Goal: Task Accomplishment & Management: Use online tool/utility

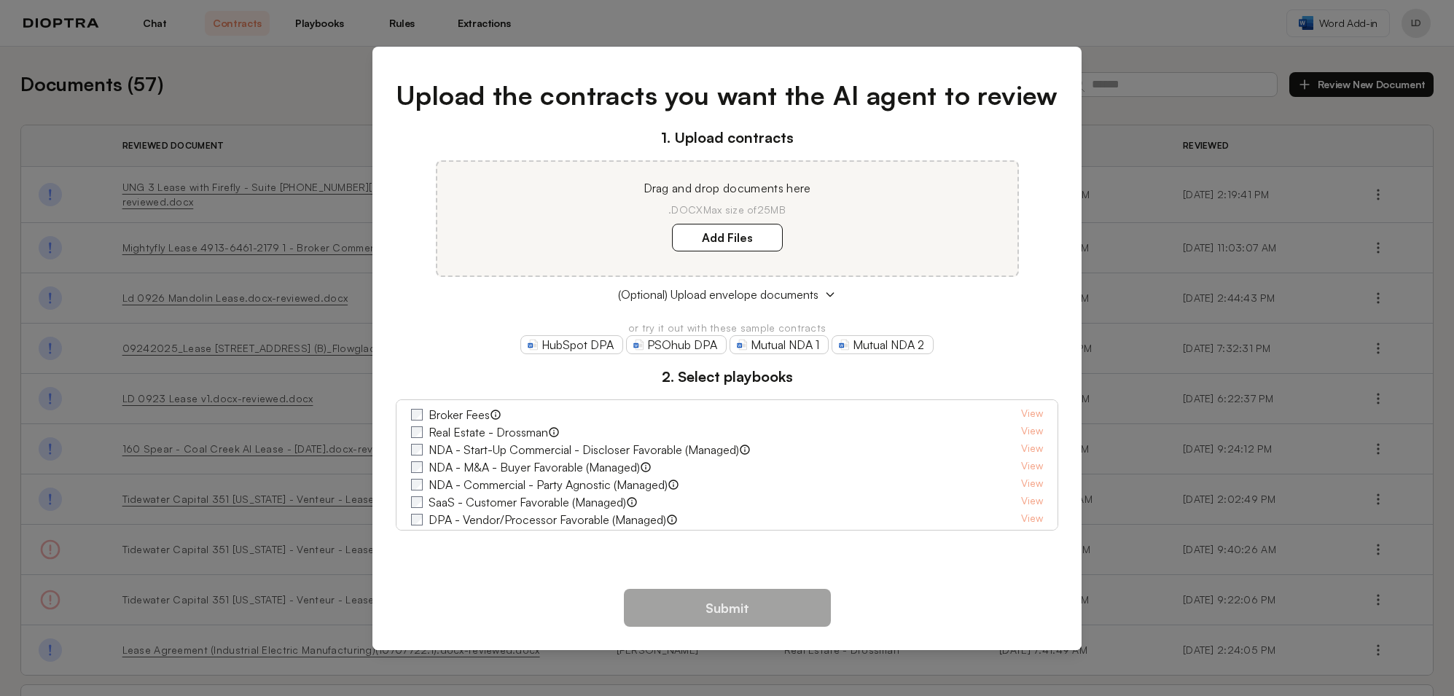
click at [261, 154] on div "Upload the contracts you want the AI agent to review 1. Upload contracts Drag a…" at bounding box center [727, 348] width 1454 height 696
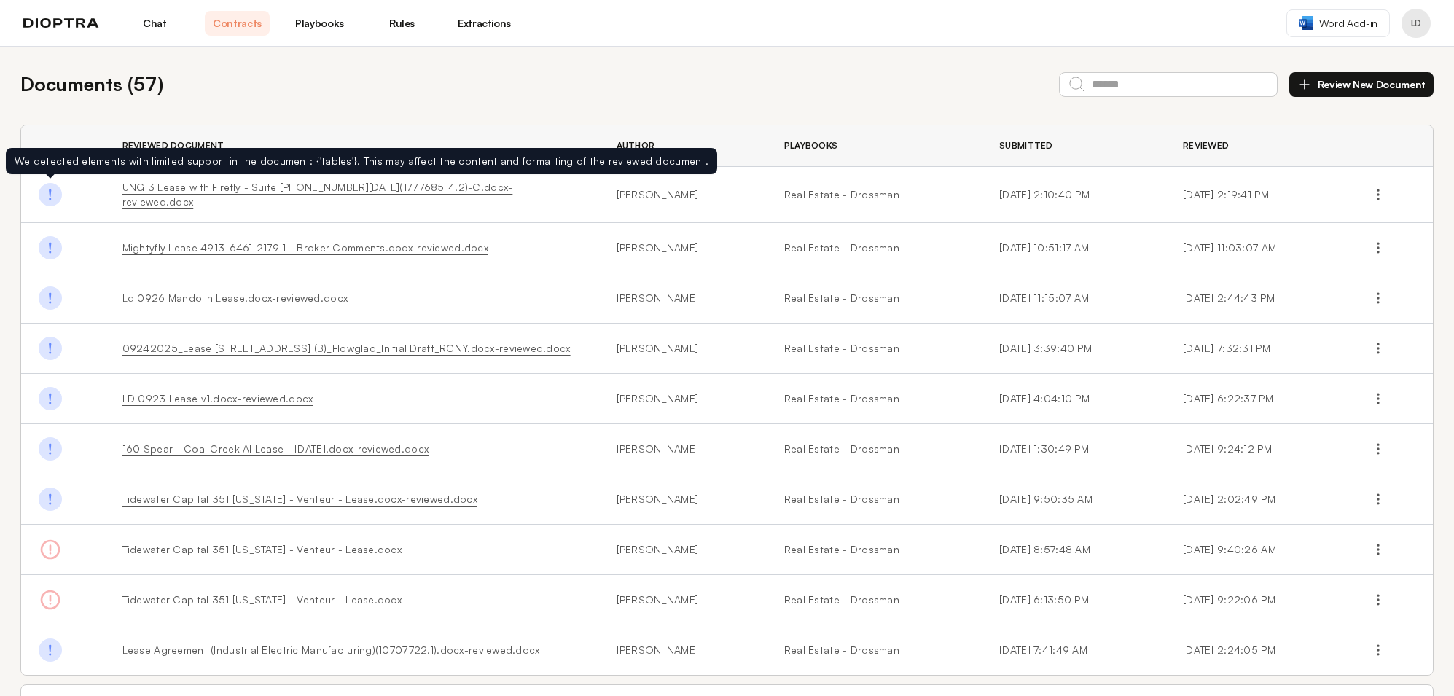
click at [48, 194] on img at bounding box center [50, 194] width 23 height 23
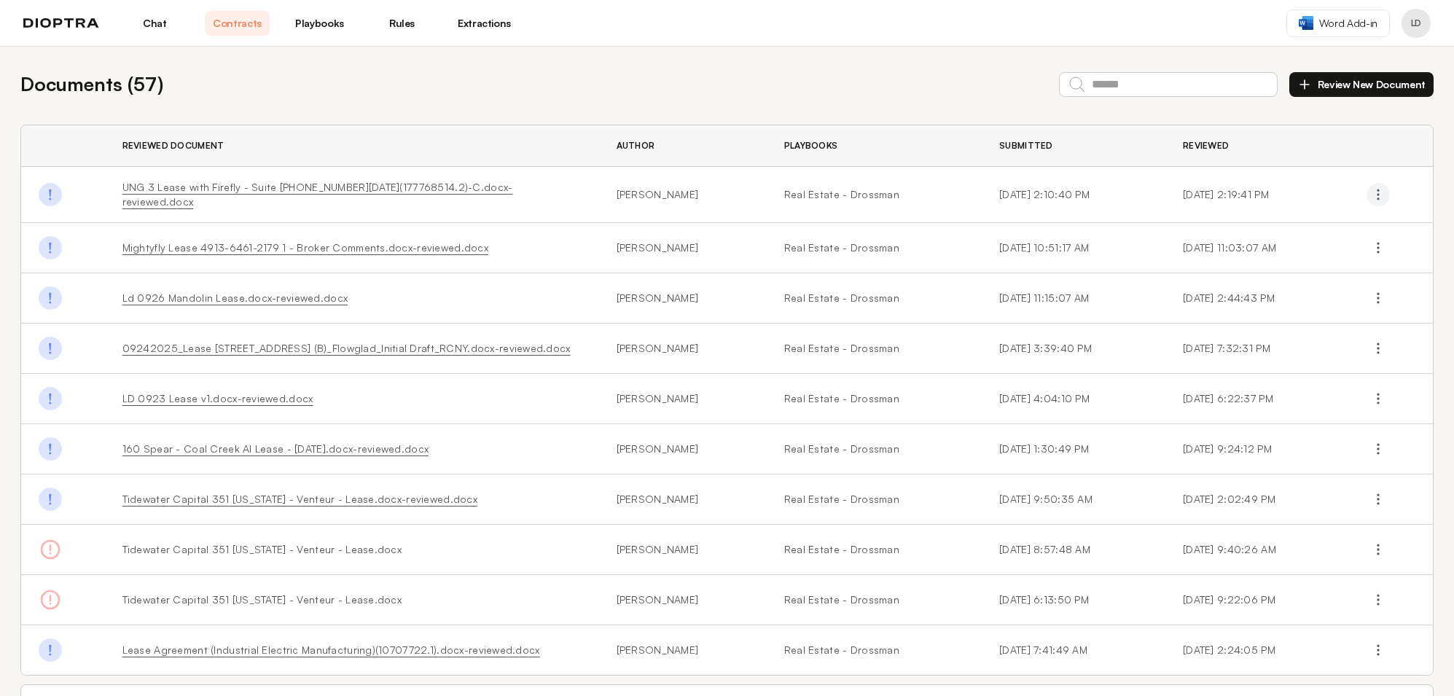
click at [1385, 195] on icon "button" at bounding box center [1377, 194] width 15 height 15
click at [162, 194] on link "UNG 3 Lease with Firefly - Suite [PHONE_NUMBER][DATE](177768514.2)-C.docx-revie…" at bounding box center [317, 194] width 391 height 27
drag, startPoint x: 36, startPoint y: 162, endPoint x: 483, endPoint y: 155, distance: 447.4
click at [483, 155] on table "Reviewed Document Author Playbooks Submitted Reviewed We detected elements with…" at bounding box center [726, 399] width 1411 height 549
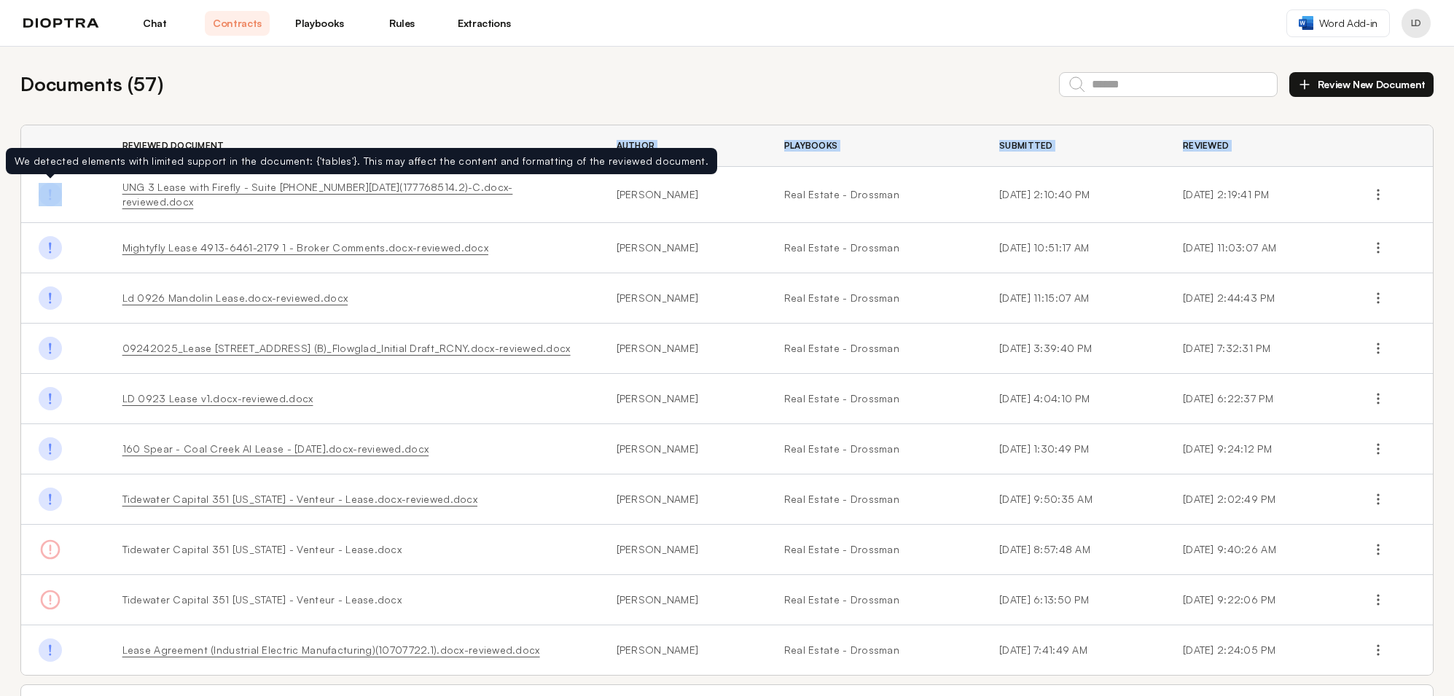
click at [49, 186] on img at bounding box center [50, 194] width 23 height 23
click at [66, 161] on div "We detected elements with limited support in the document: {'tables'}. This may…" at bounding box center [362, 161] width 694 height 15
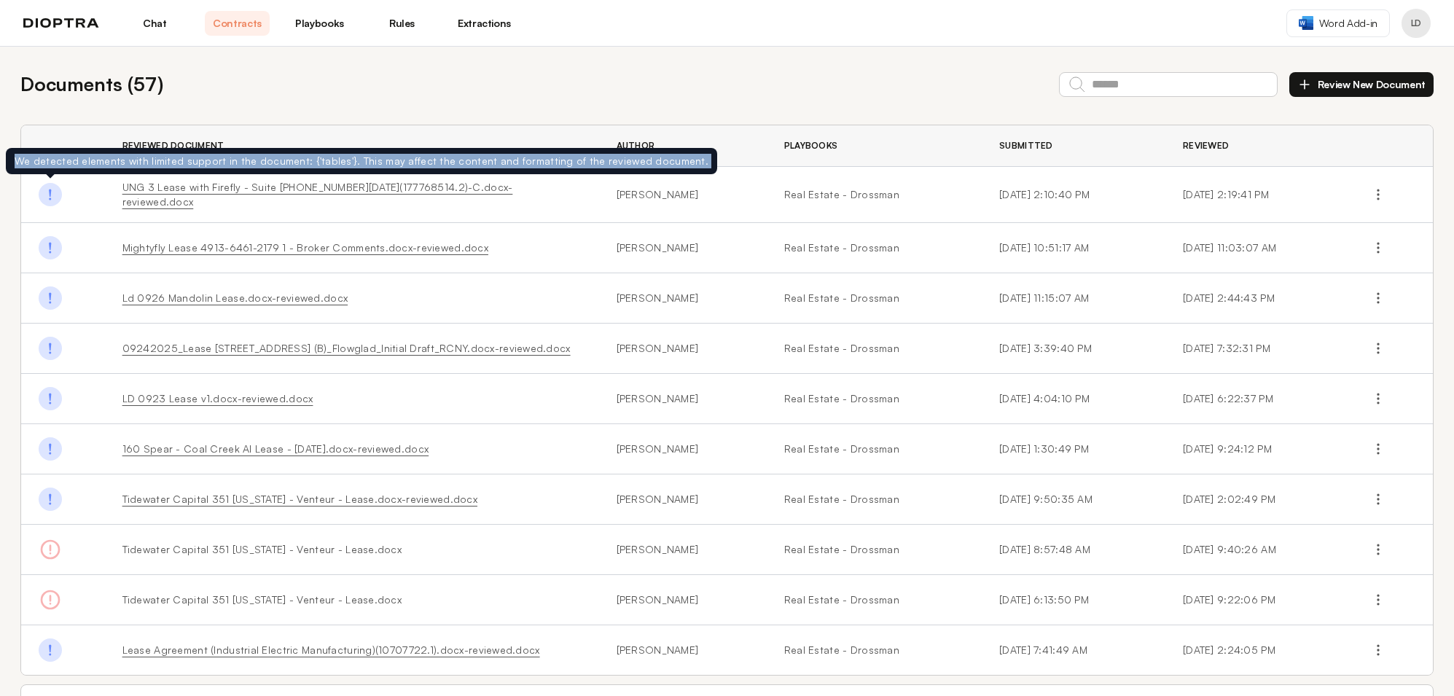
click at [66, 161] on div "We detected elements with limited support in the document: {'tables'}. This may…" at bounding box center [362, 161] width 694 height 15
copy div "We detected elements with limited support in the document: {'tables'}. This may…"
